Goal: Information Seeking & Learning: Find contact information

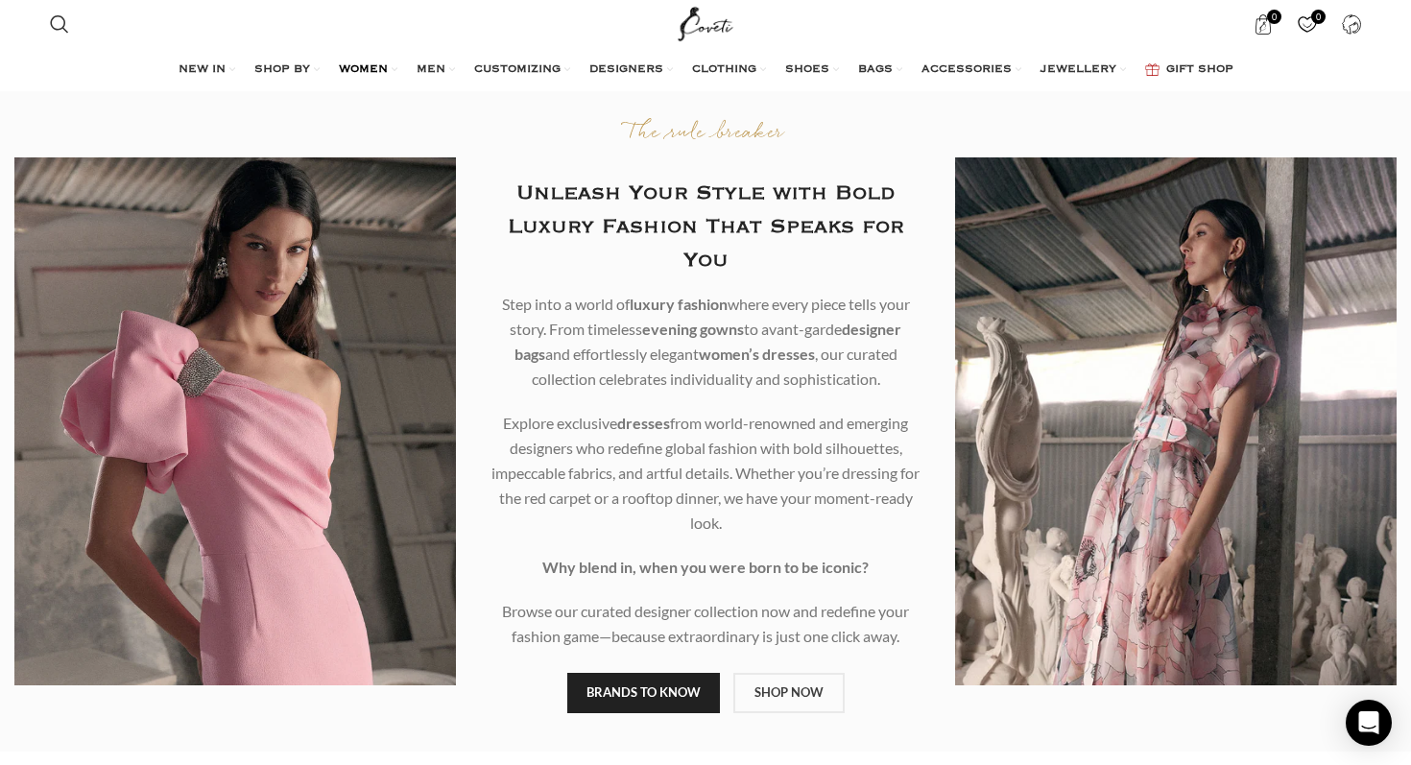
click at [369, 64] on span "WOMEN" at bounding box center [363, 69] width 49 height 15
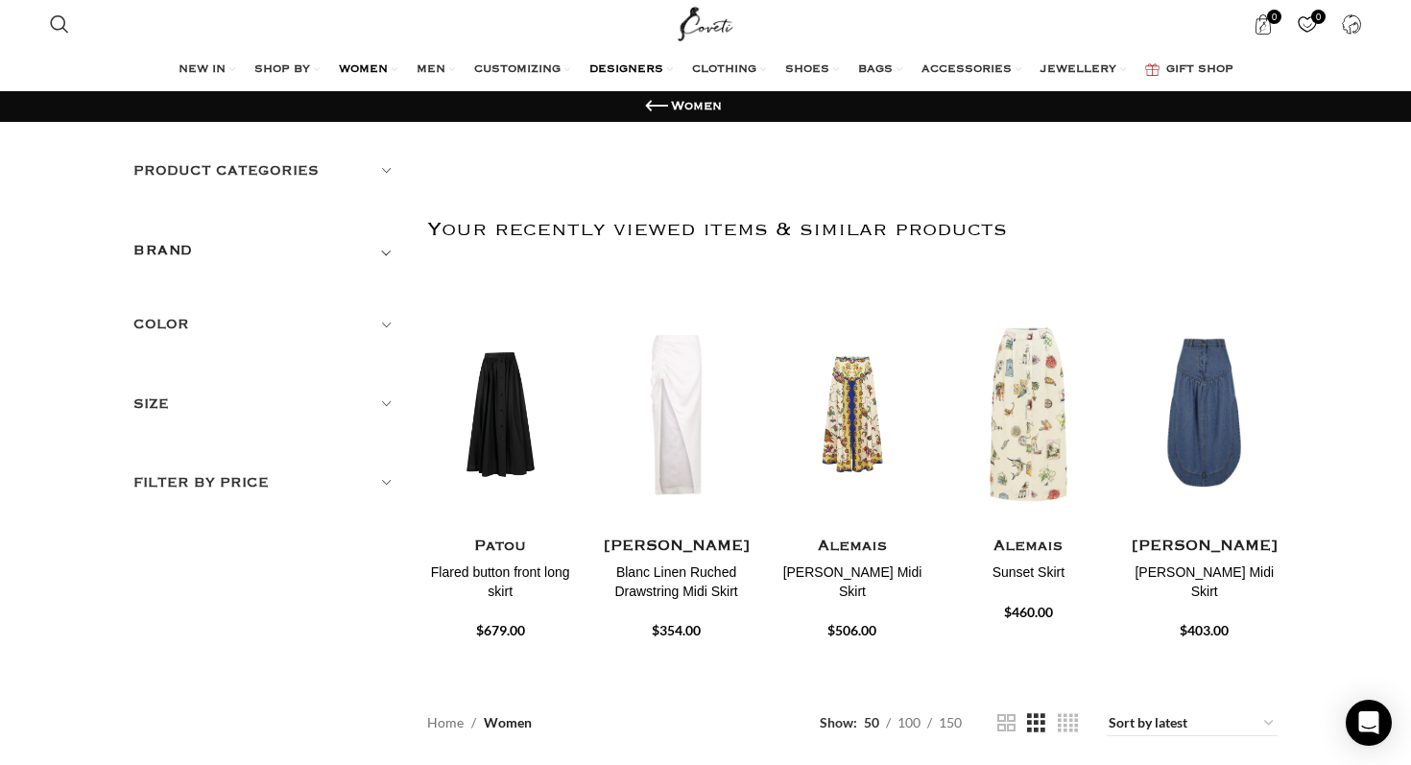
click at [604, 71] on span "DESIGNERS" at bounding box center [626, 69] width 74 height 15
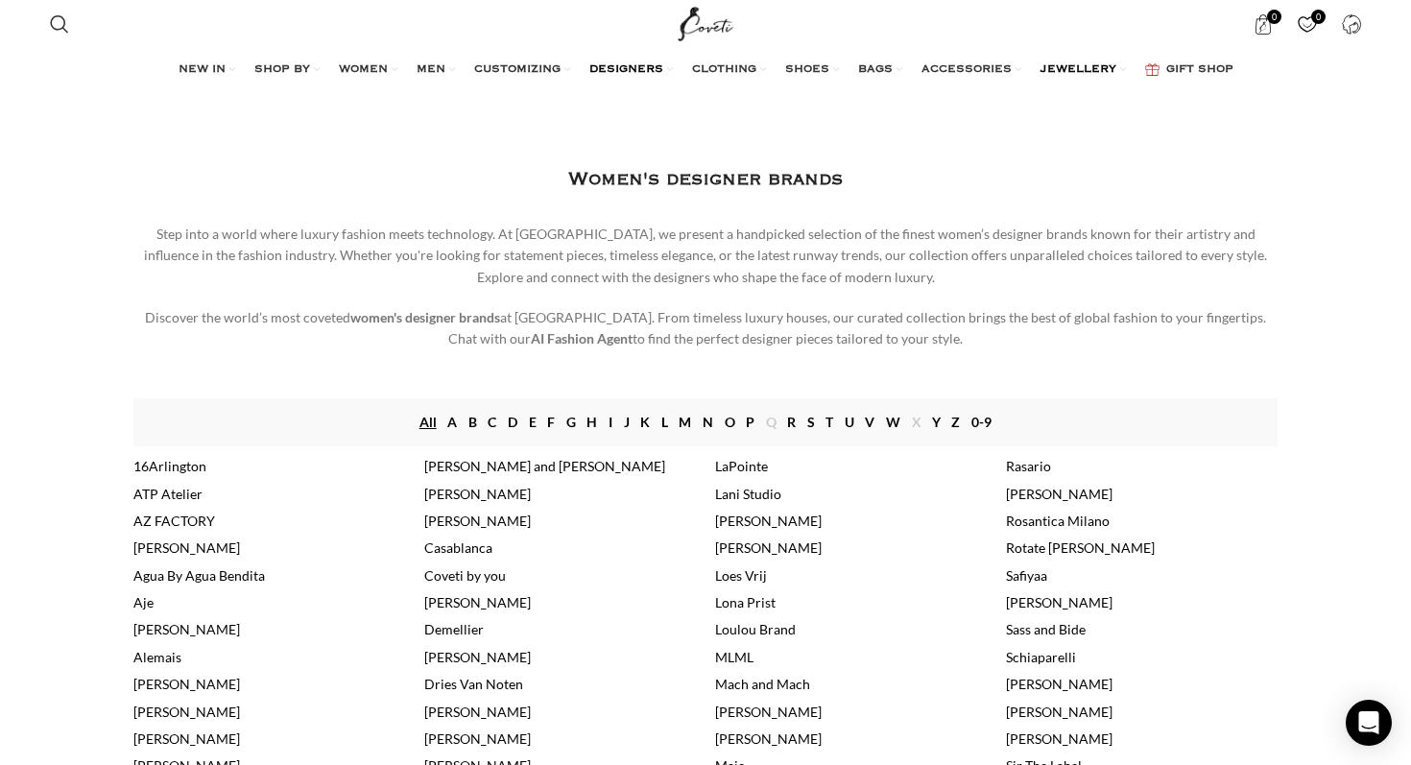
click at [1070, 61] on link "JEWELLERY" at bounding box center [1082, 70] width 85 height 38
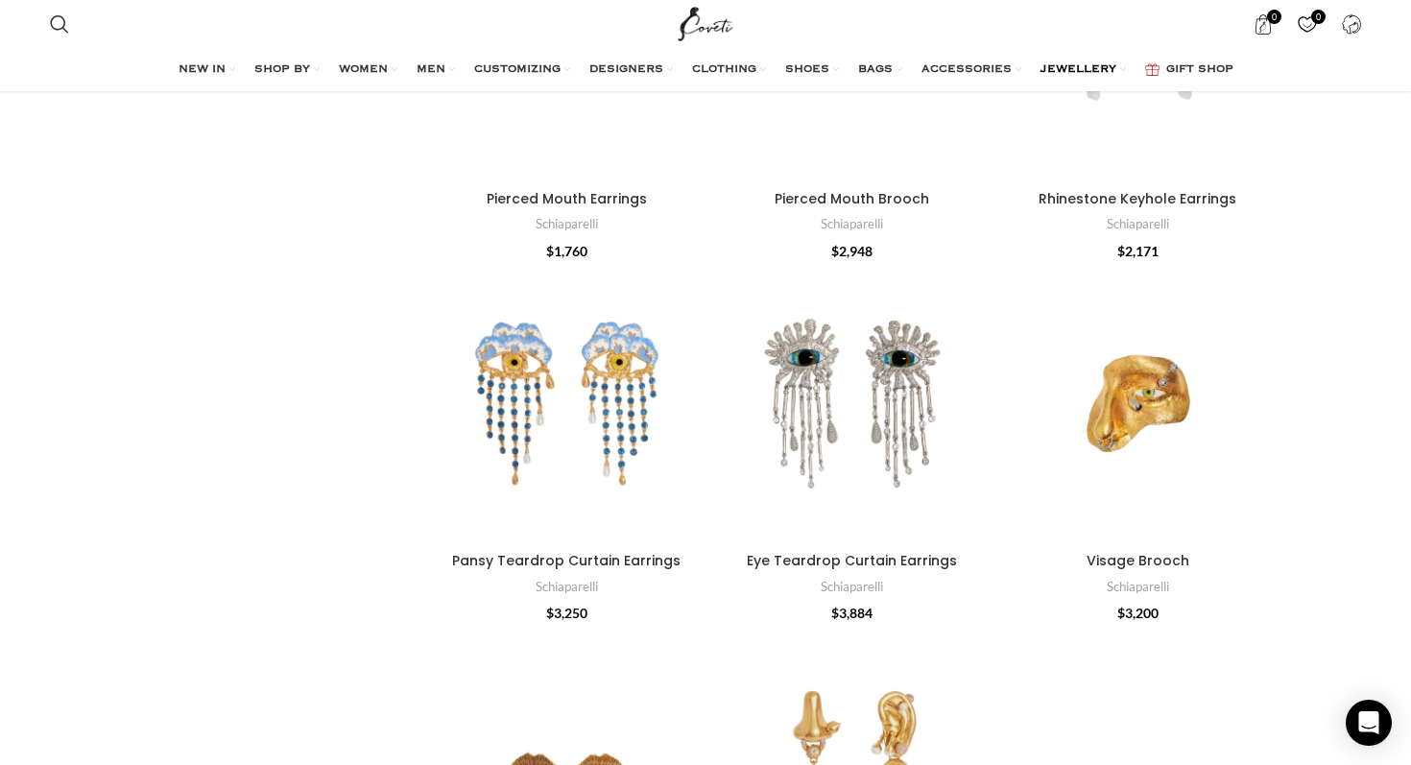
scroll to position [7228, 0]
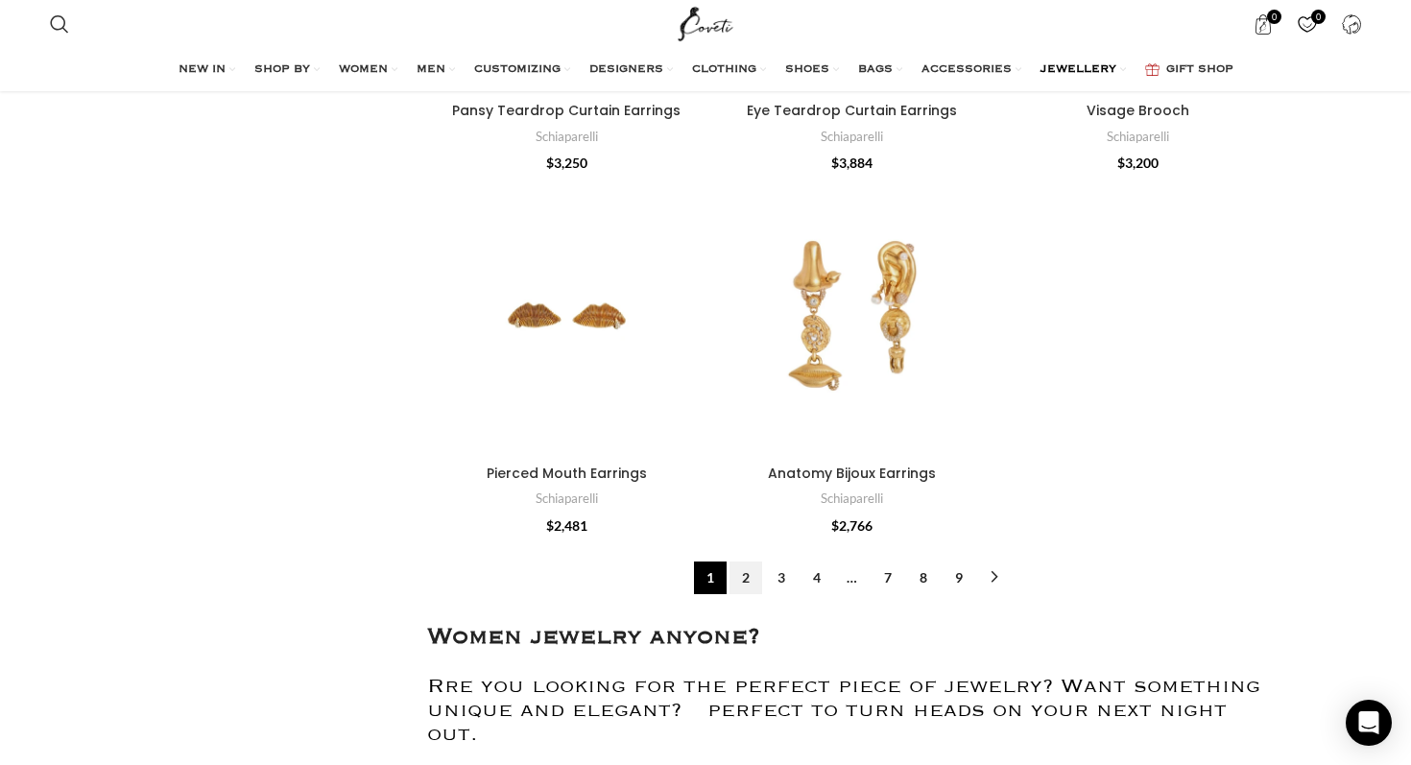
click at [746, 562] on link "2" at bounding box center [745, 577] width 33 height 33
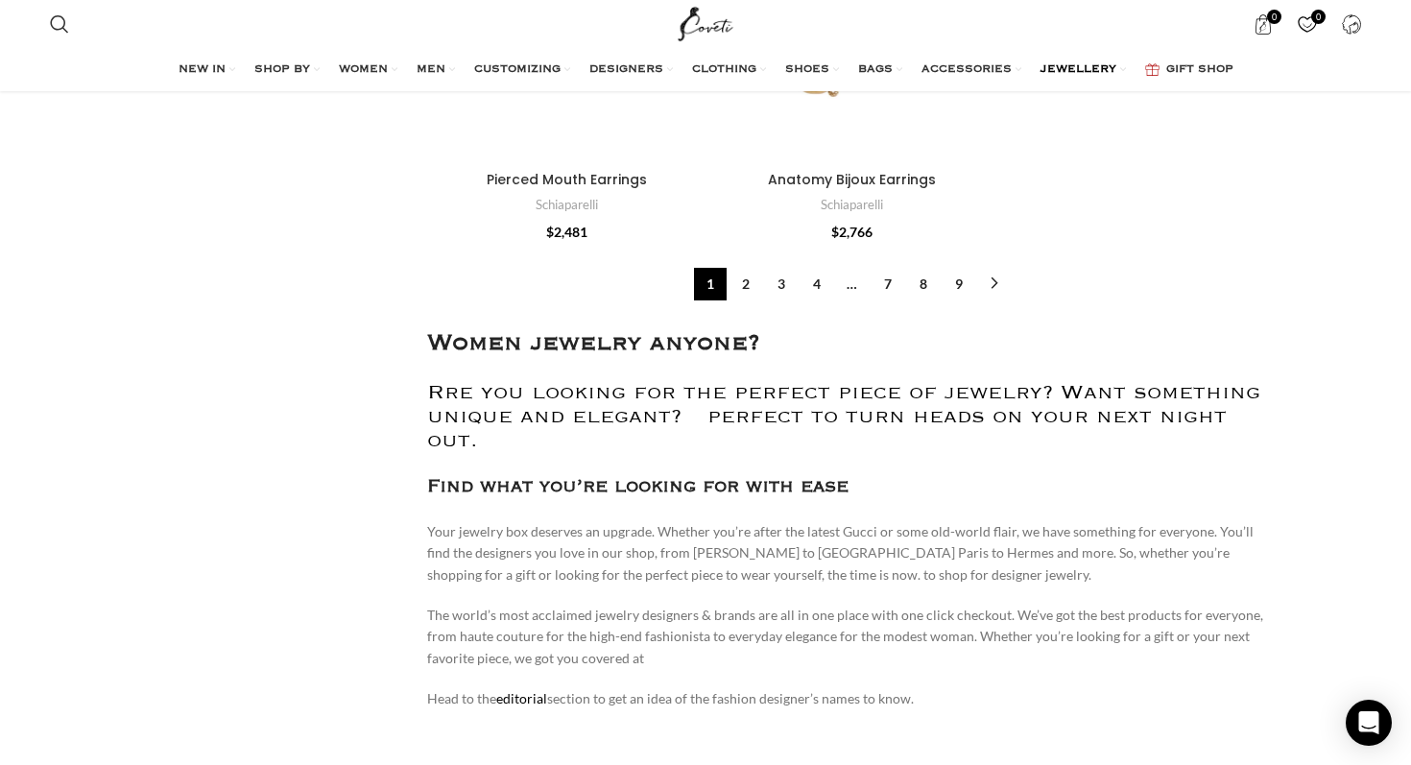
scroll to position [7519, 0]
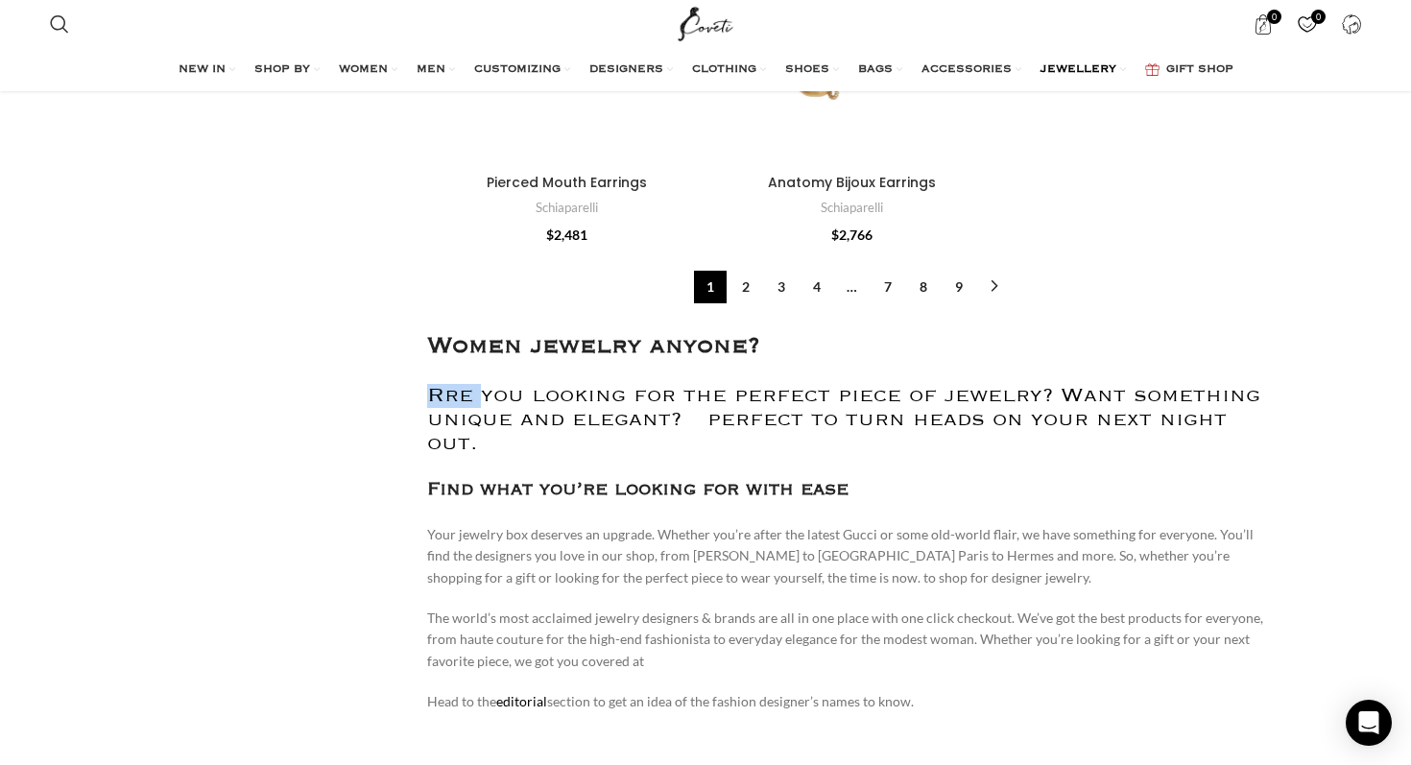
drag, startPoint x: 432, startPoint y: 372, endPoint x: 481, endPoint y: 371, distance: 49.0
click at [481, 384] on h2 "Rre you looking for the perfect piece of jewelry? Want something unique and ele…" at bounding box center [852, 420] width 851 height 72
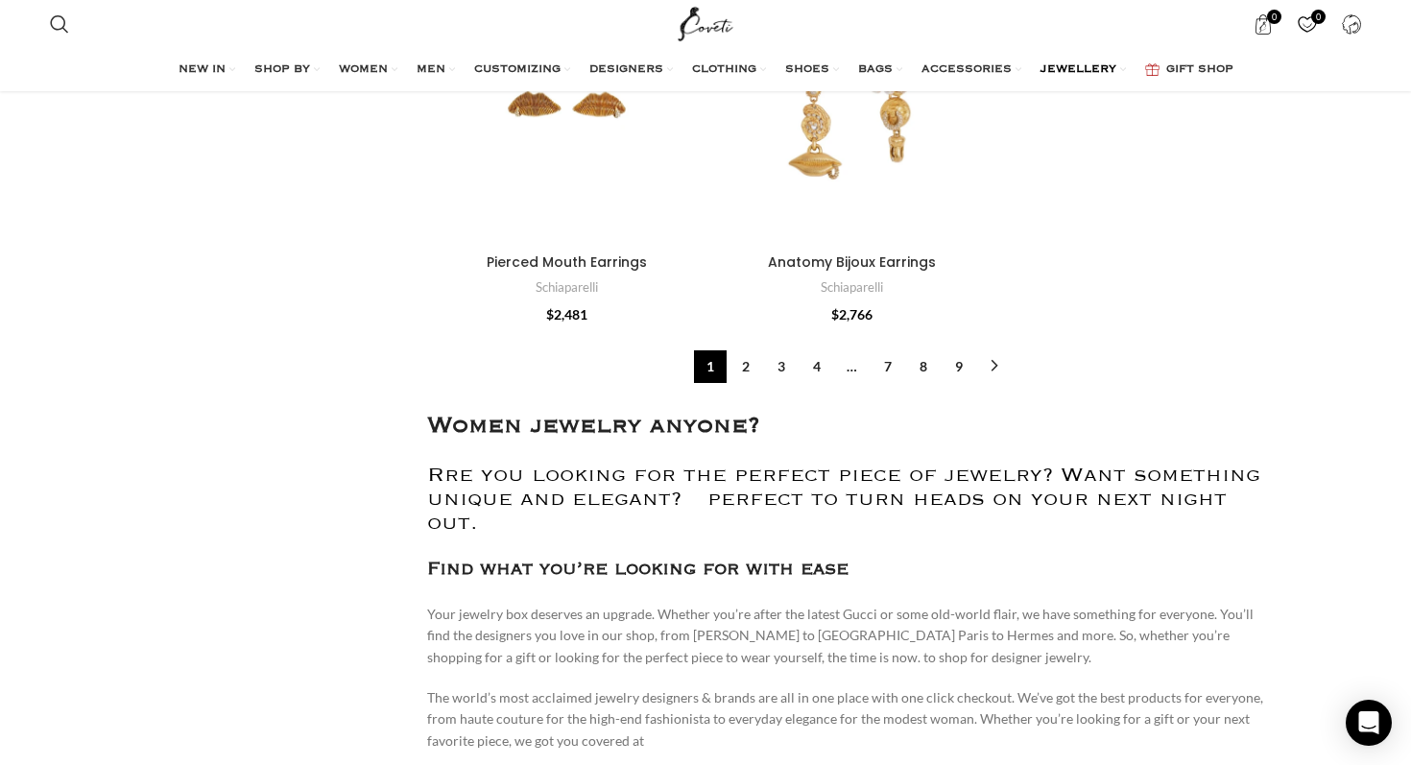
scroll to position [7426, 0]
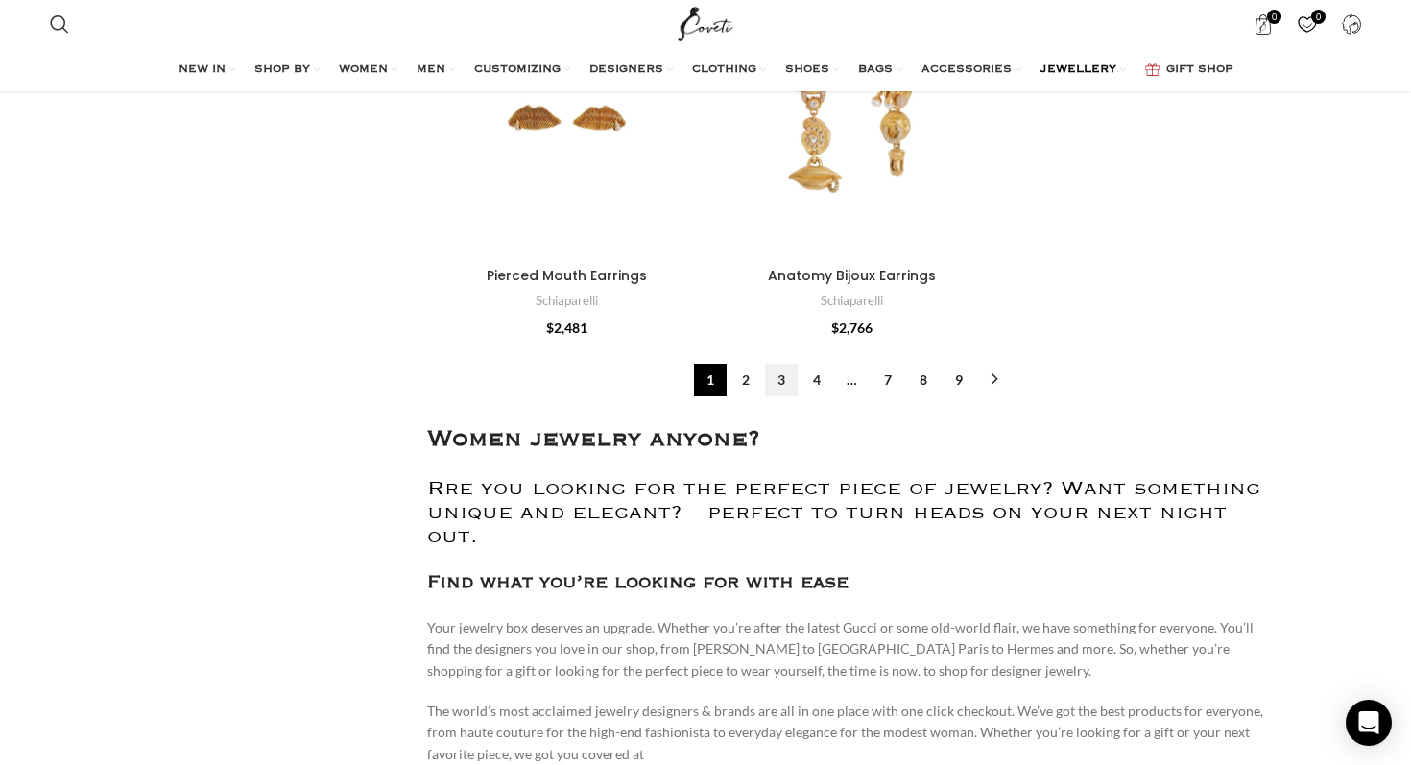
click at [784, 364] on link "3" at bounding box center [781, 380] width 33 height 33
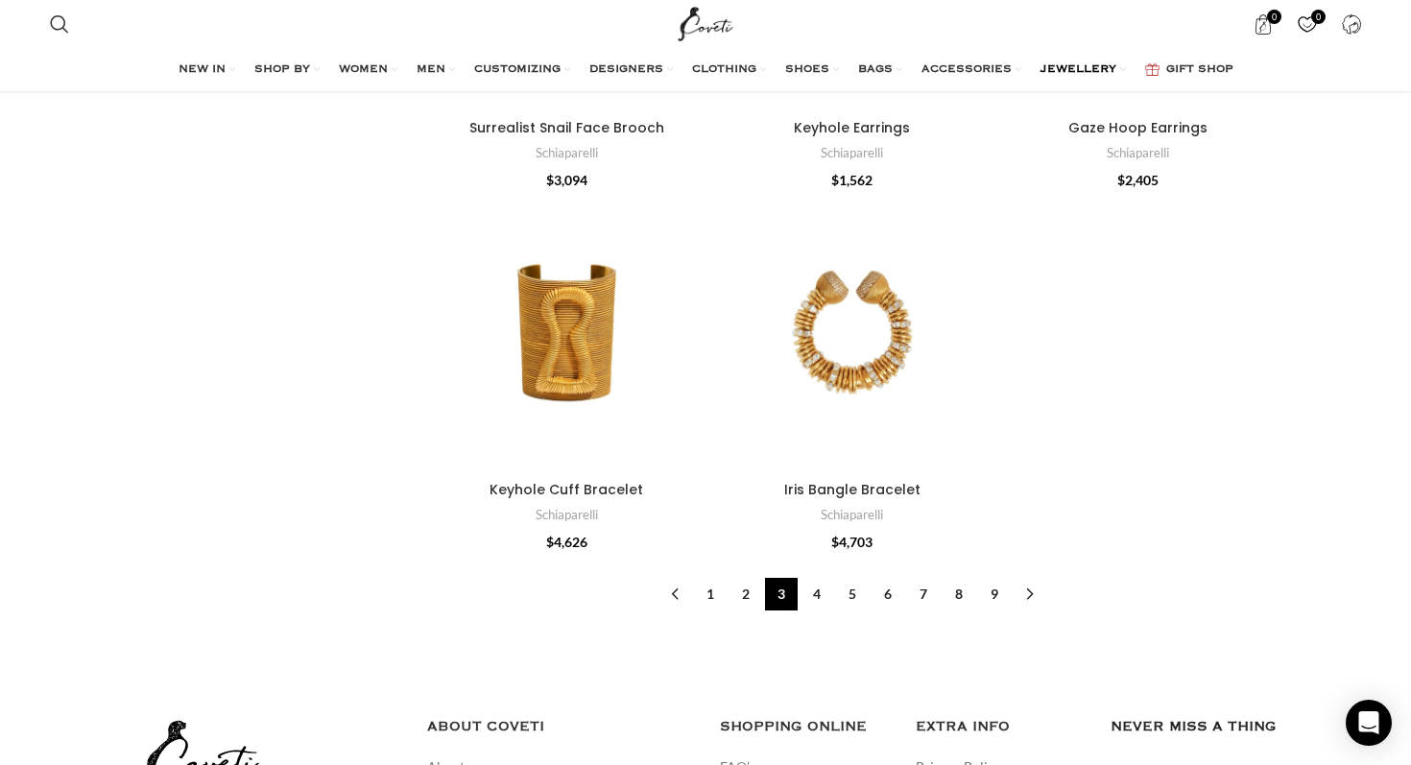
scroll to position [6169, 0]
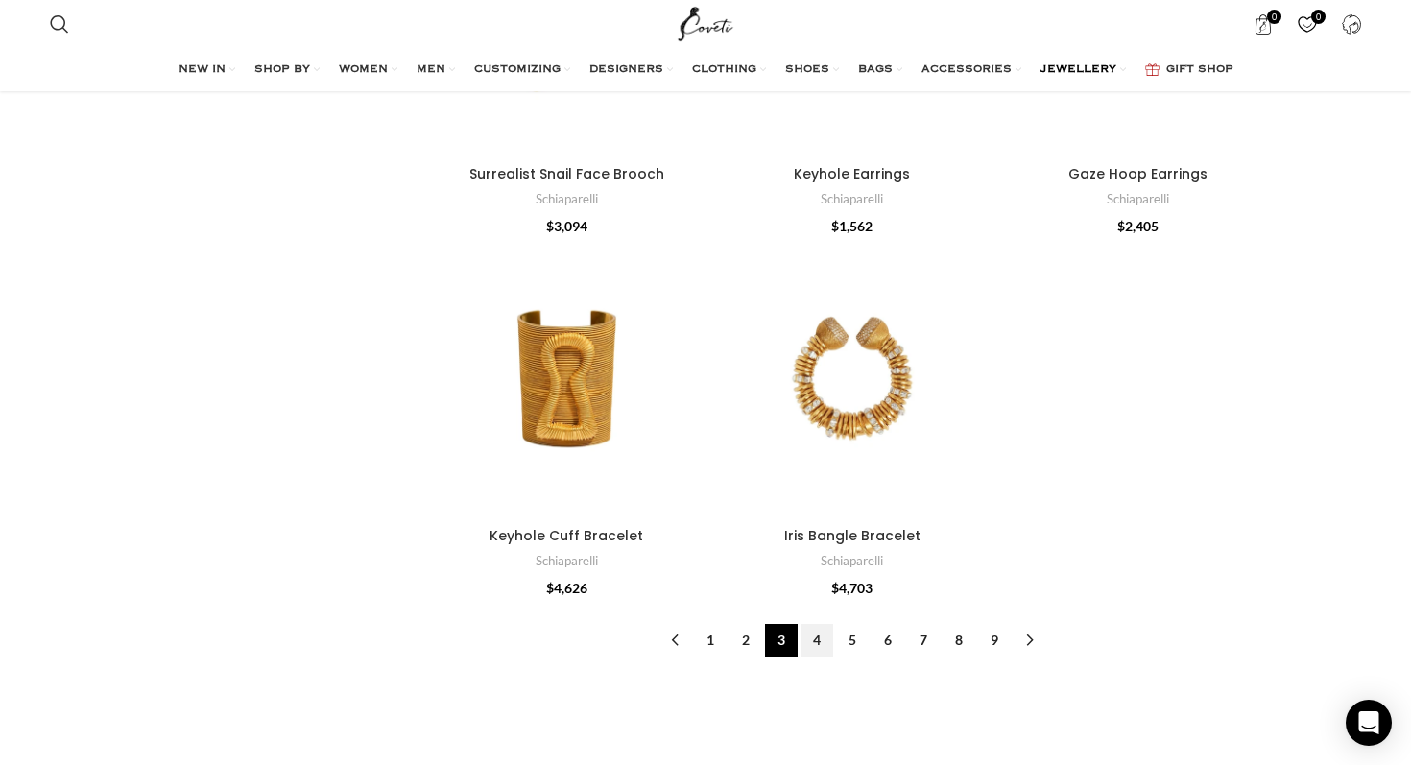
click at [816, 624] on link "4" at bounding box center [816, 640] width 33 height 33
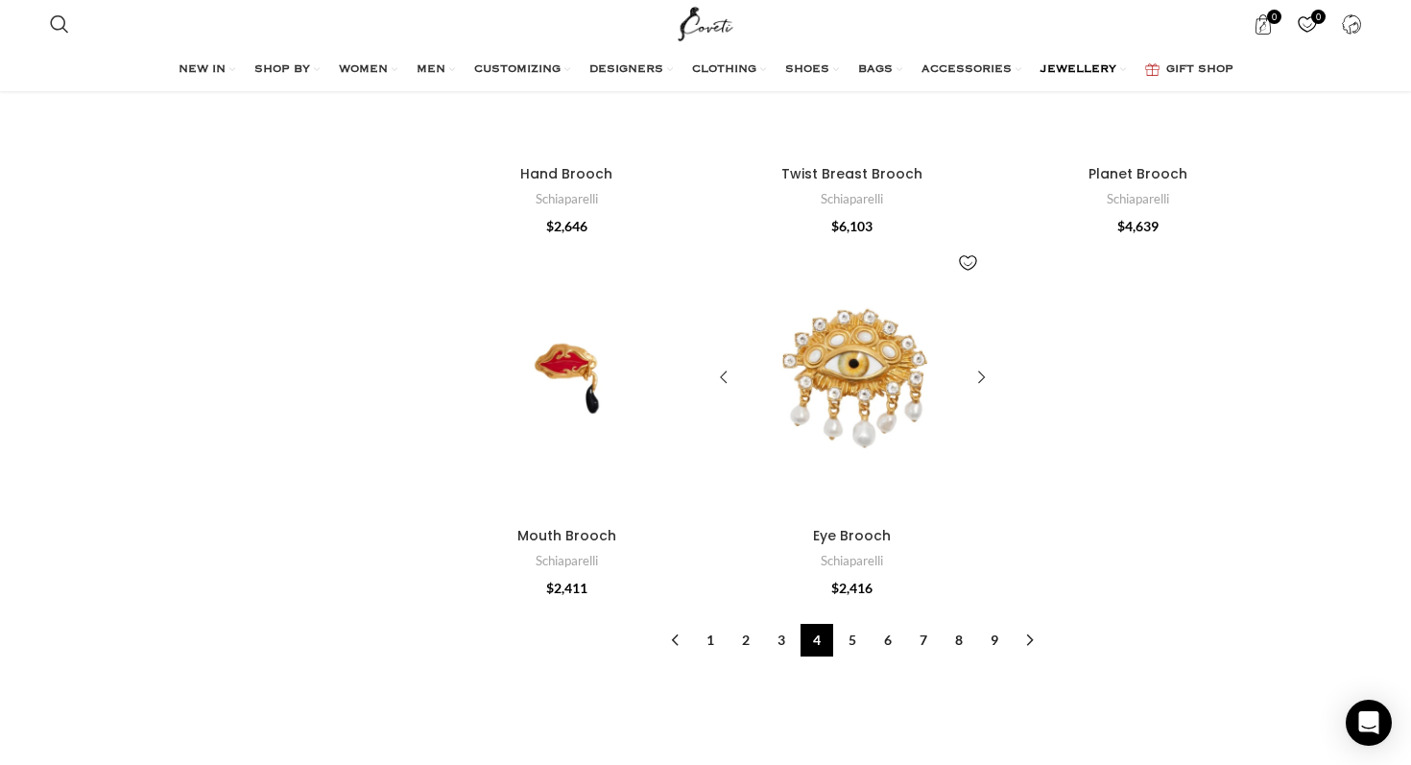
scroll to position [6909, 0]
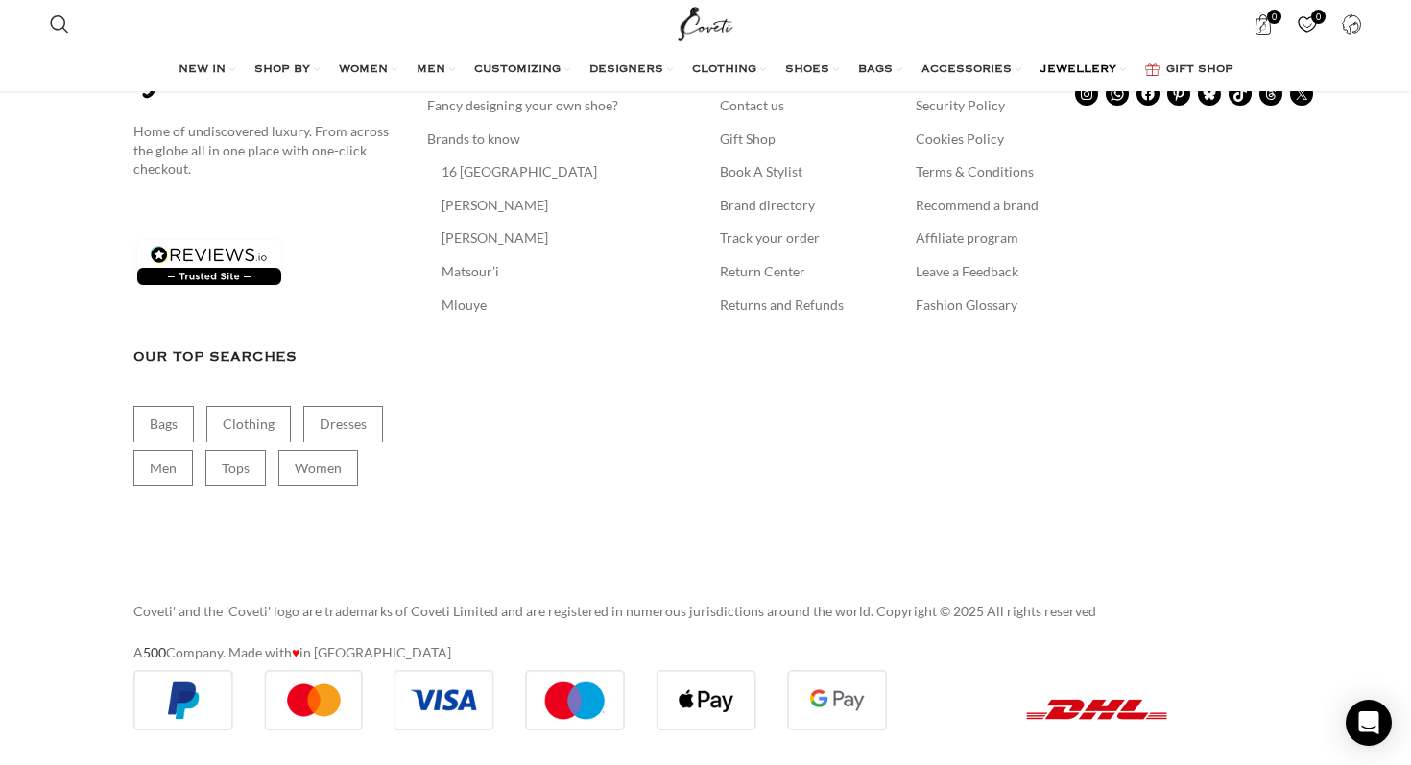
click at [663, 492] on div "ABOUT COVETI About us Fancy designing your own shoe? Brands to know 16 Arlingto…" at bounding box center [559, 292] width 265 height 540
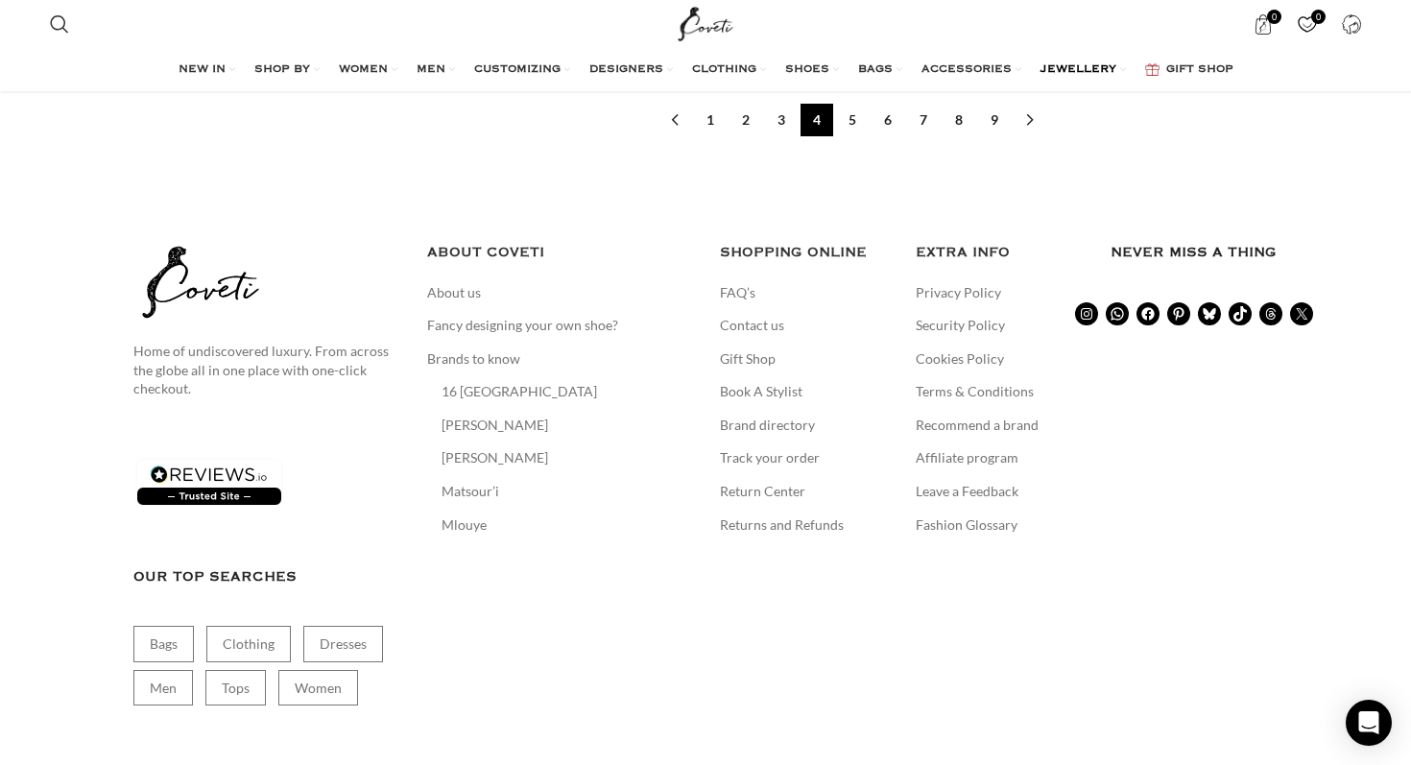
scroll to position [6687, 0]
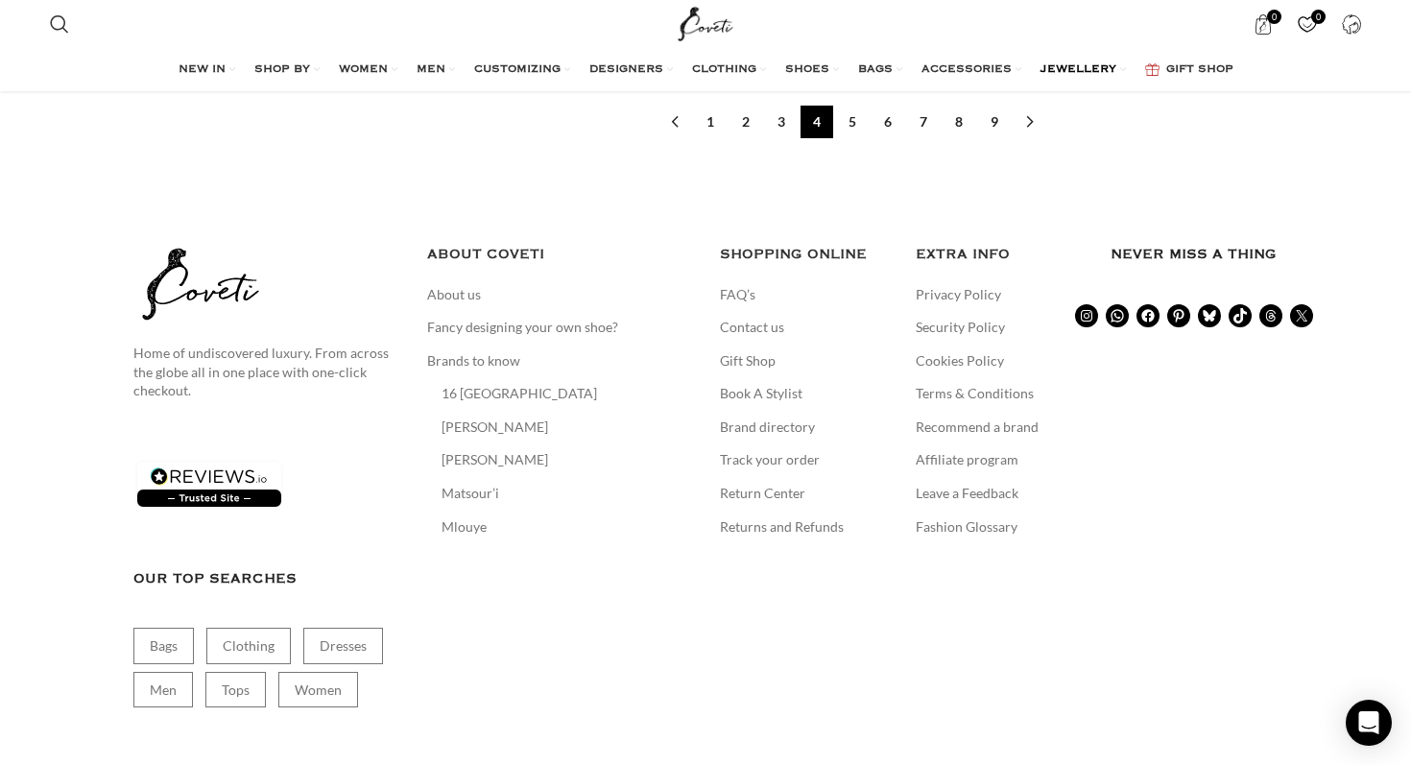
click at [768, 341] on ul "FAQ’s Contact us Gift Shop Book A Stylist Brand directory Track your order Retu…" at bounding box center [803, 410] width 167 height 251
click at [767, 328] on link "Contact us" at bounding box center [753, 327] width 66 height 19
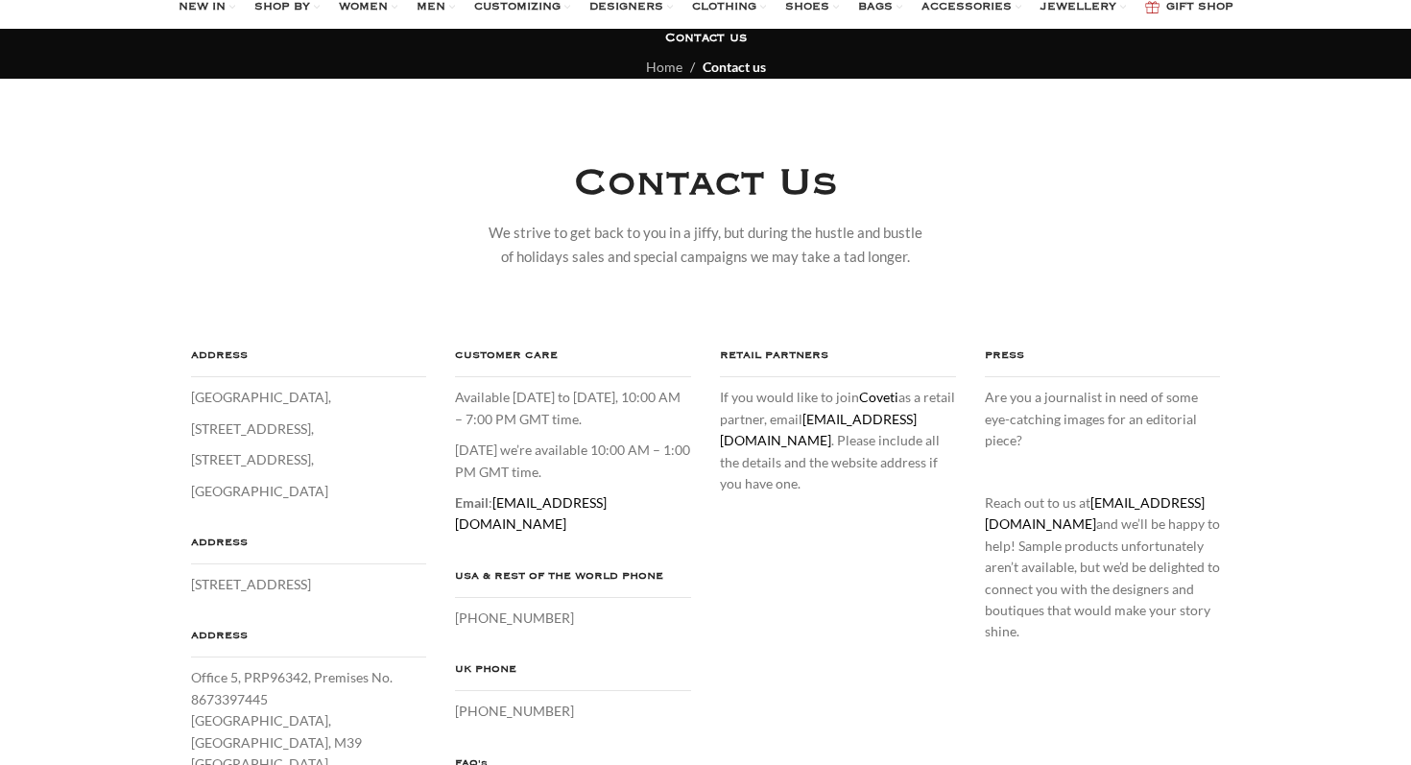
scroll to position [150, 0]
